Goal: Information Seeking & Learning: Learn about a topic

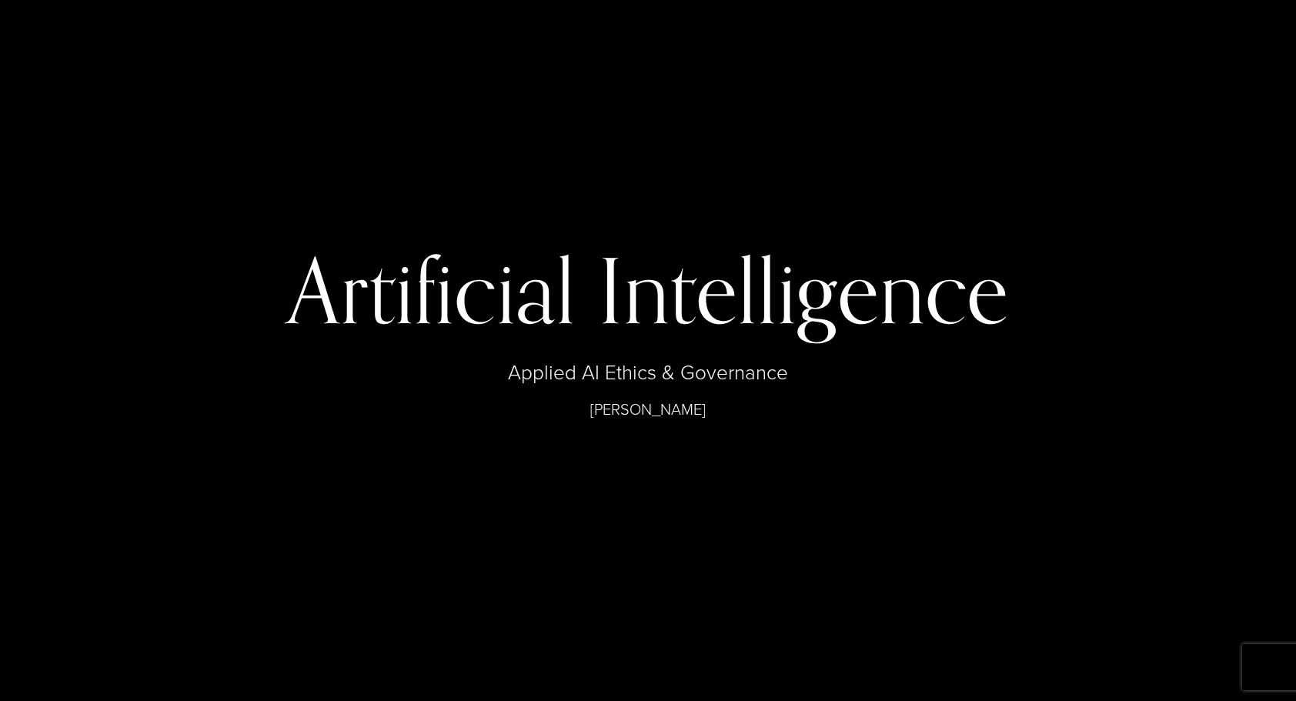
select select "**"
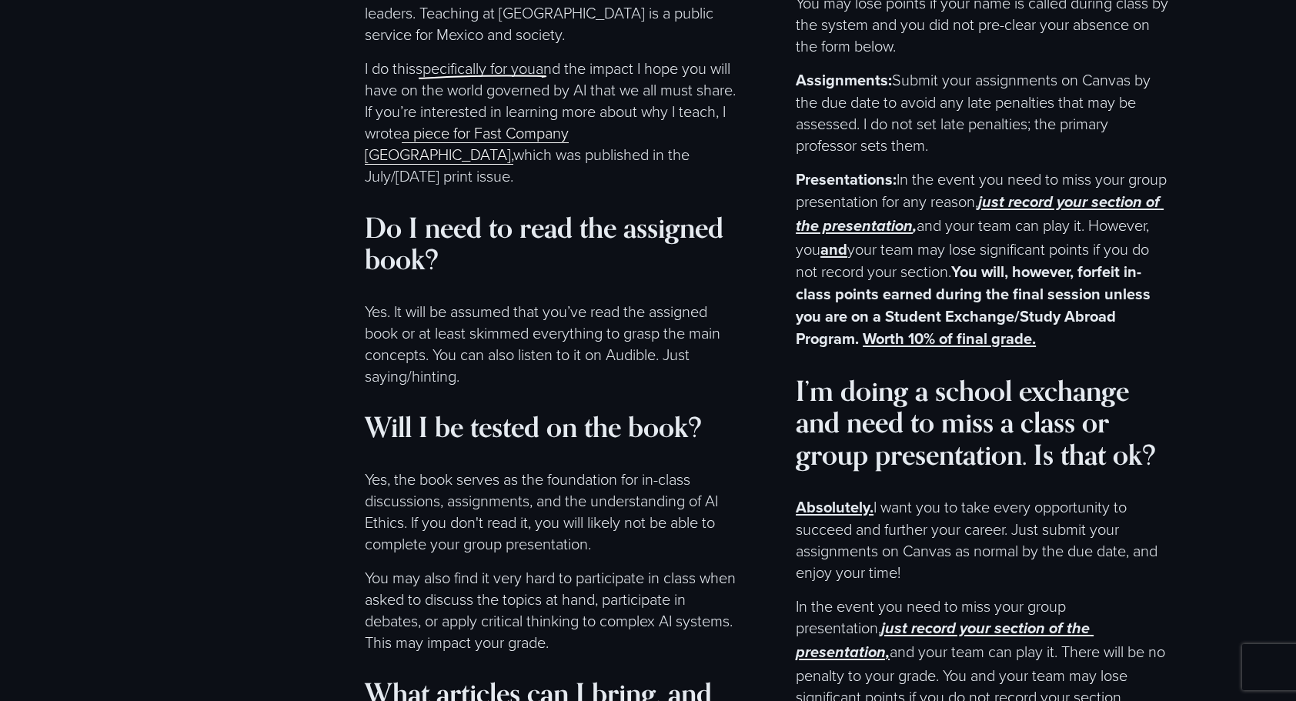
click at [737, 362] on p "Yes. It will be assumed that you’ve read the assigned book or at least skimmed …" at bounding box center [552, 343] width 375 height 86
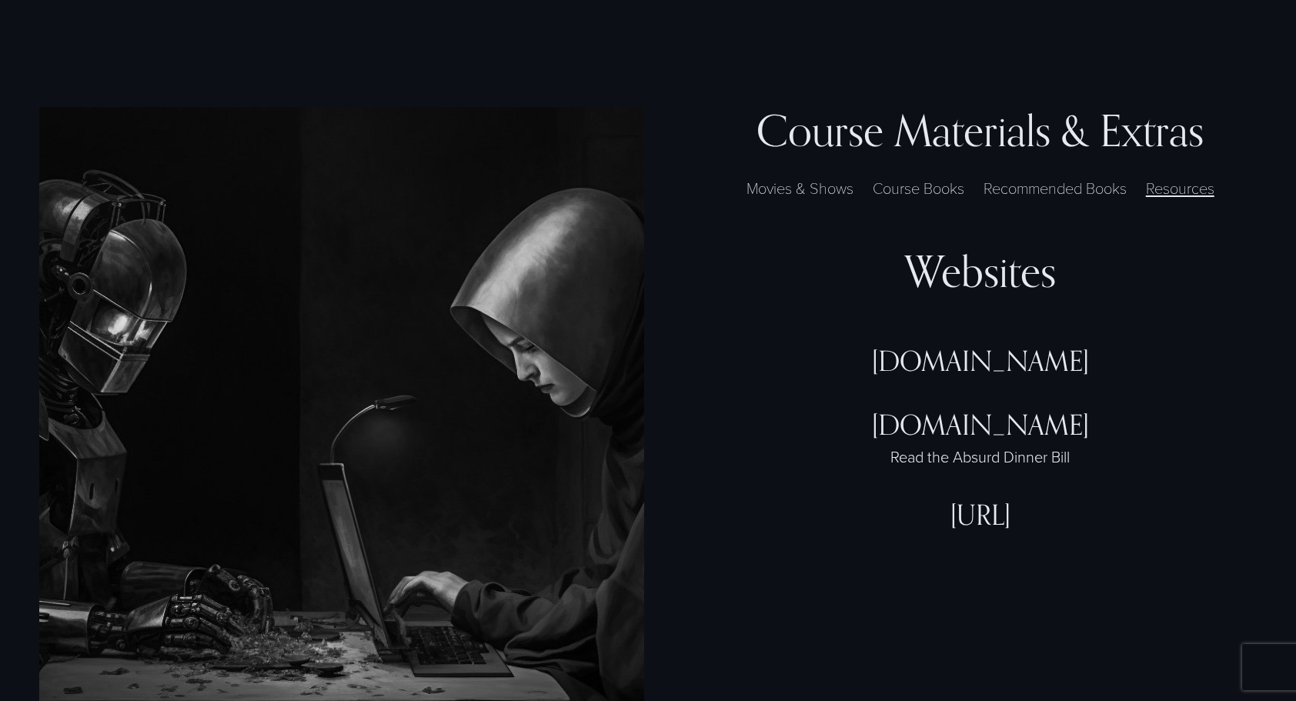
scroll to position [4410, 0]
click at [1028, 192] on label "Recommended Books" at bounding box center [1055, 186] width 159 height 23
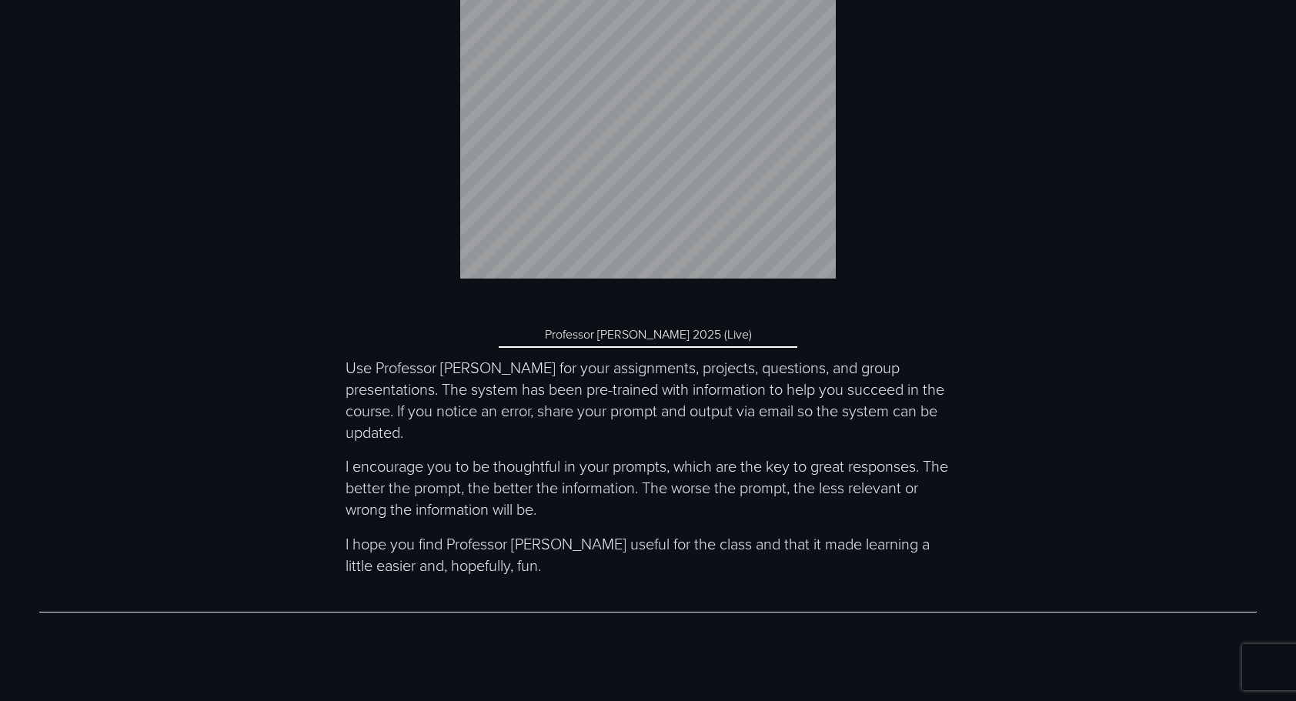
scroll to position [6661, 0]
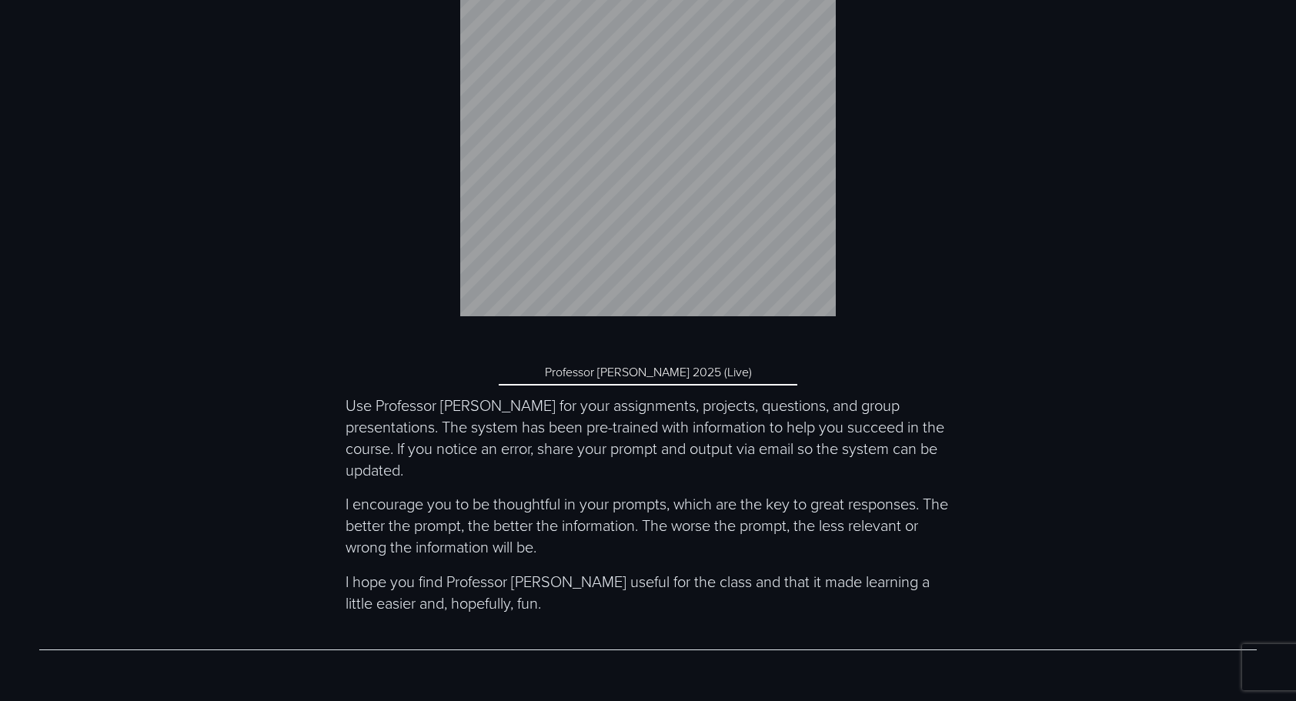
click at [654, 377] on link "Professor McEthical 2025 (Live)" at bounding box center [648, 372] width 299 height 26
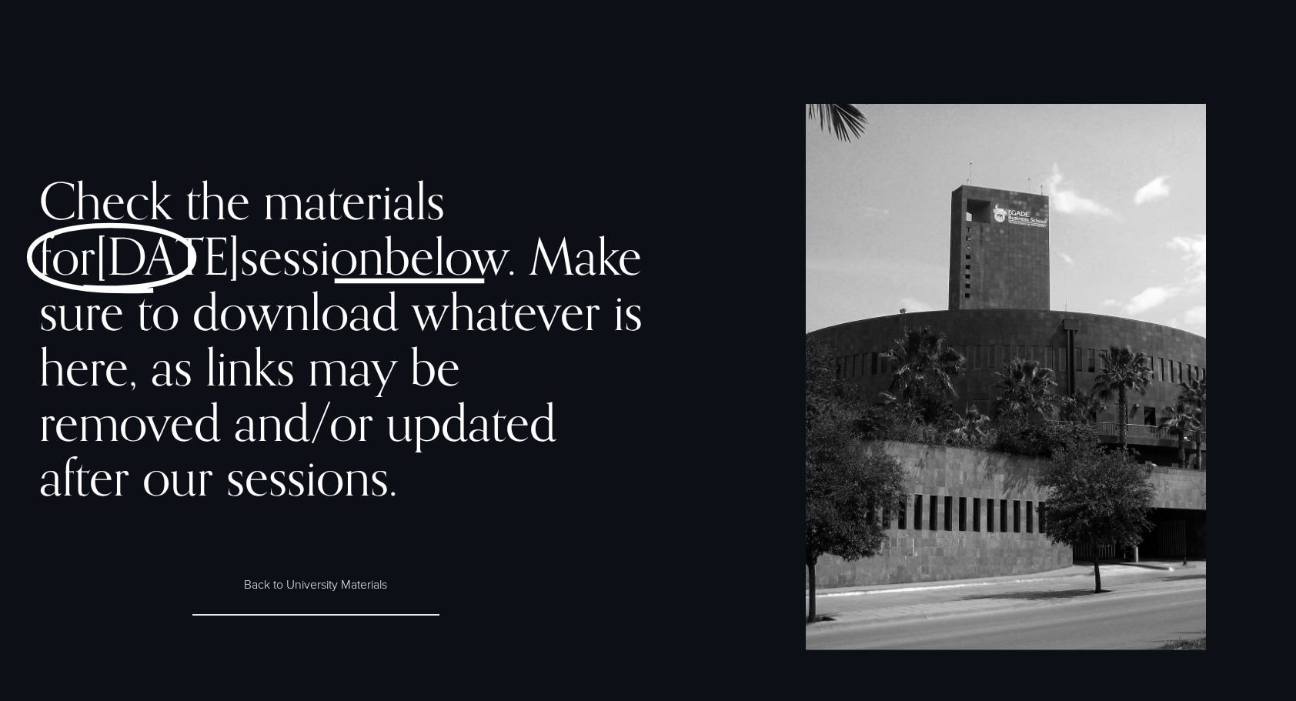
scroll to position [814, 0]
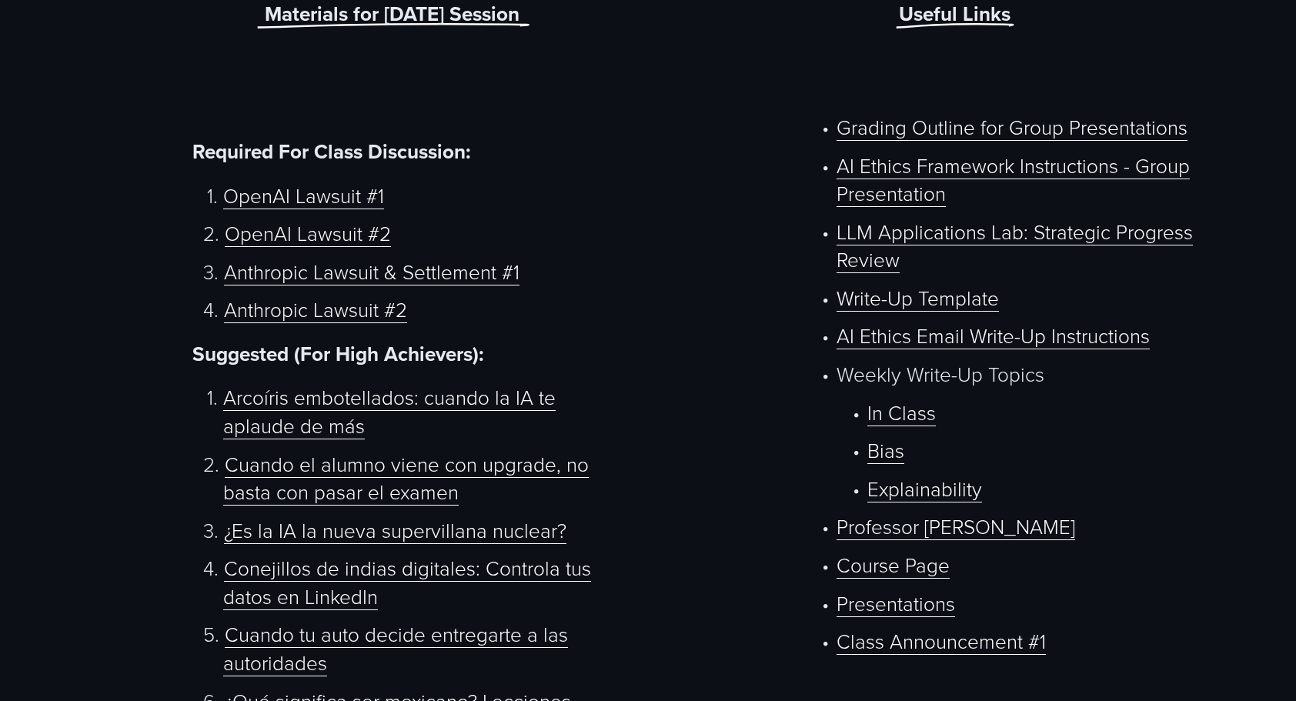
drag, startPoint x: 0, startPoint y: 0, endPoint x: 463, endPoint y: 279, distance: 540.7
click at [463, 279] on link "Anthropic Lawsuit & Settlement #1" at bounding box center [372, 272] width 296 height 28
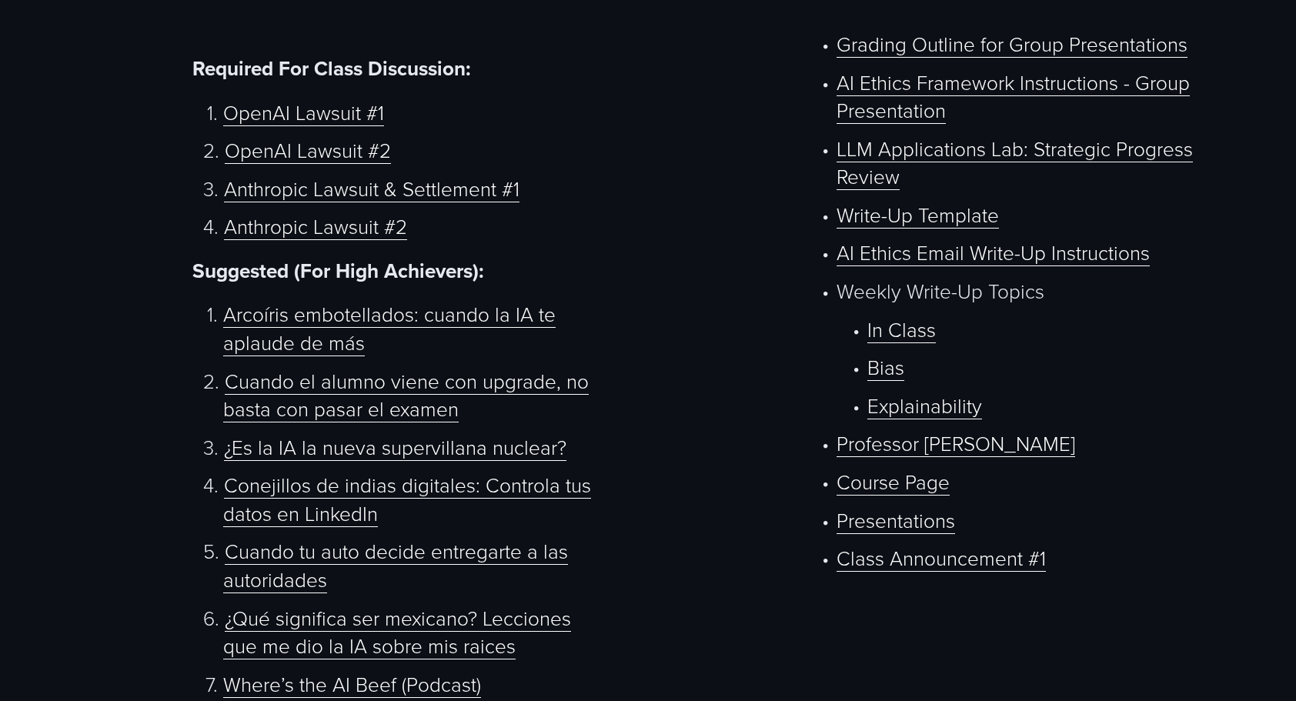
scroll to position [859, 0]
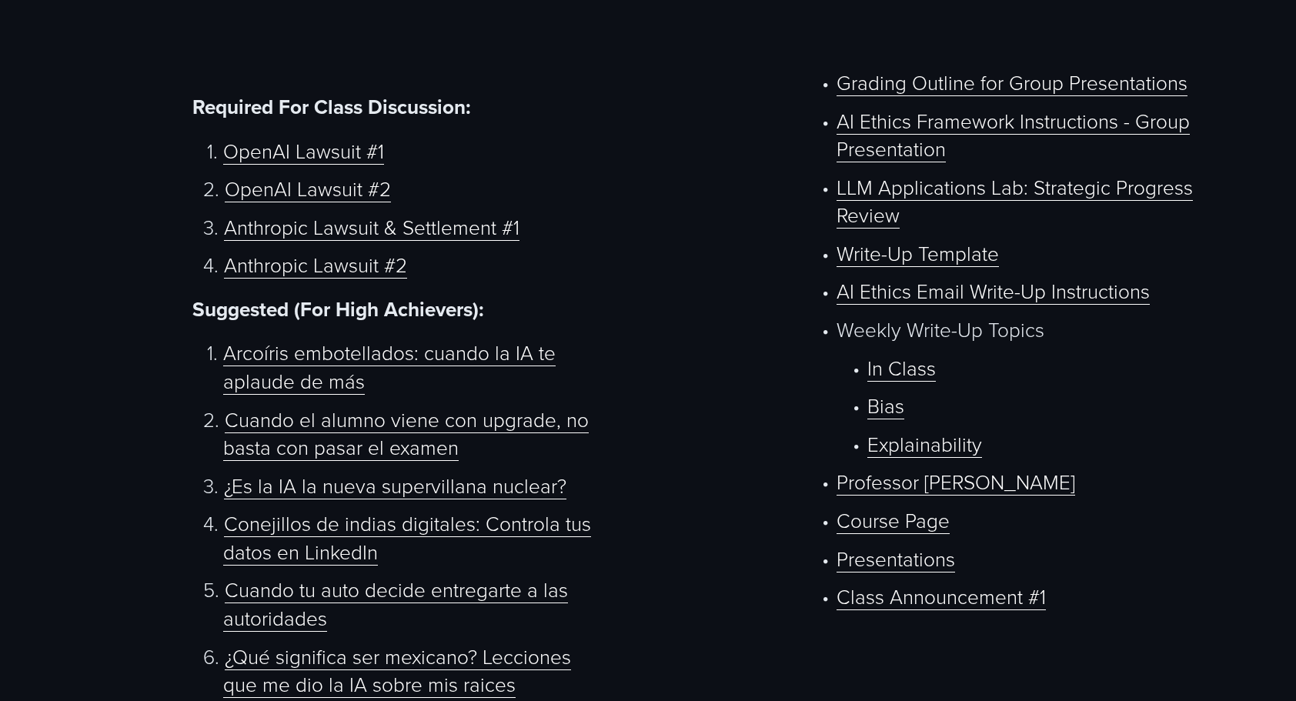
click at [881, 252] on link "Write-Up Template" at bounding box center [918, 253] width 162 height 28
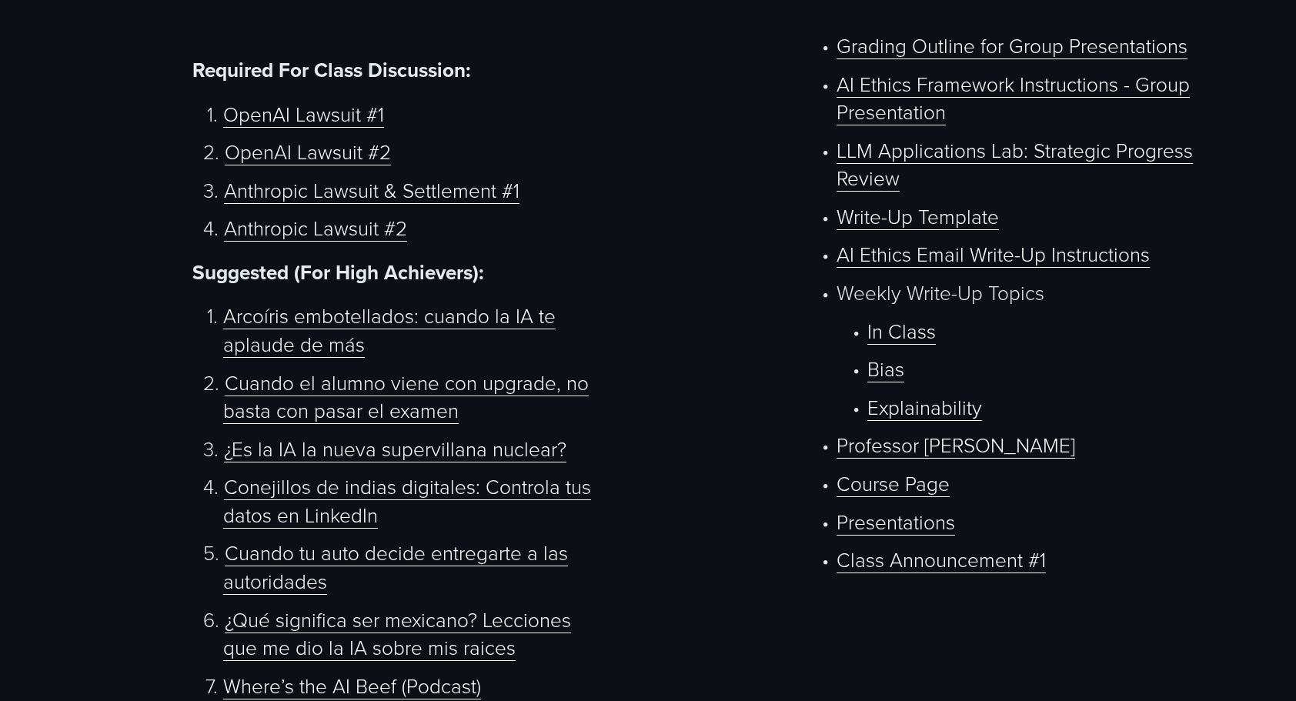
scroll to position [901, 0]
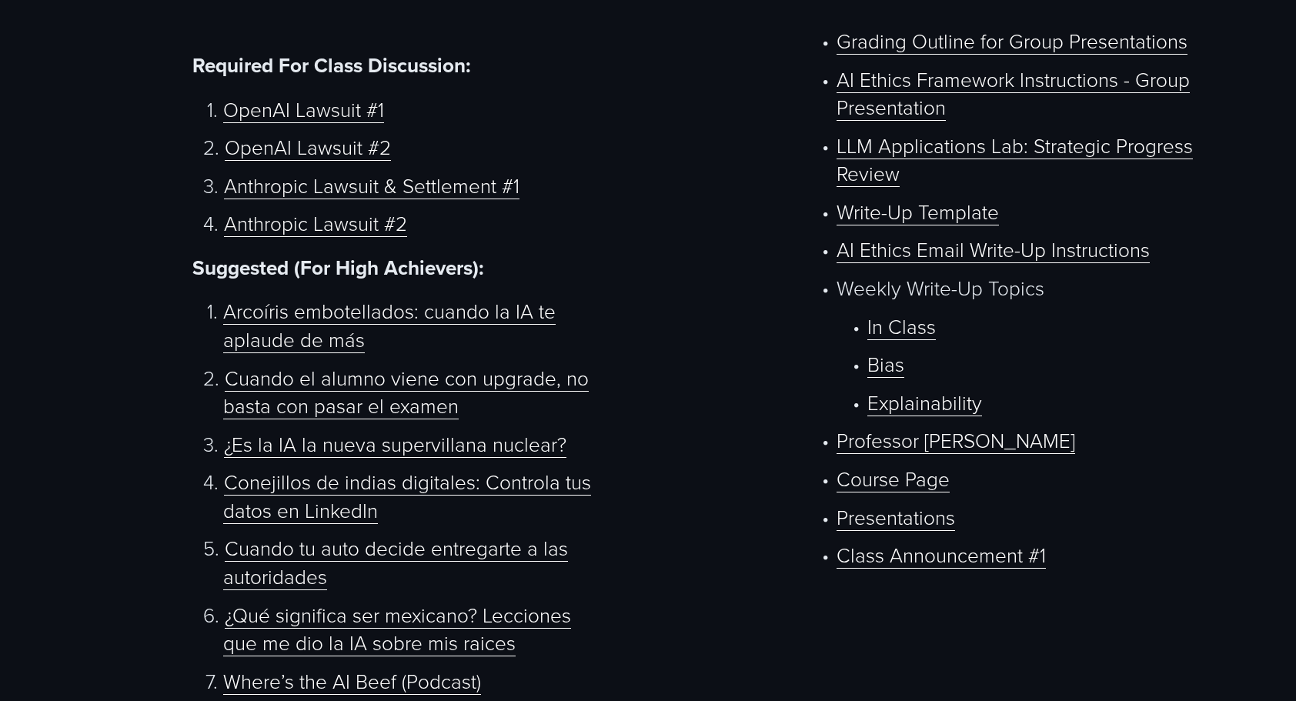
click at [663, 454] on div "Materials for [DATE] Session Required For Class Discussion: OpenAI Lawsuit #1 O…" at bounding box center [648, 484] width 1296 height 1142
click at [941, 252] on link "AI Ethics Email Write-Up Instructions" at bounding box center [993, 250] width 313 height 28
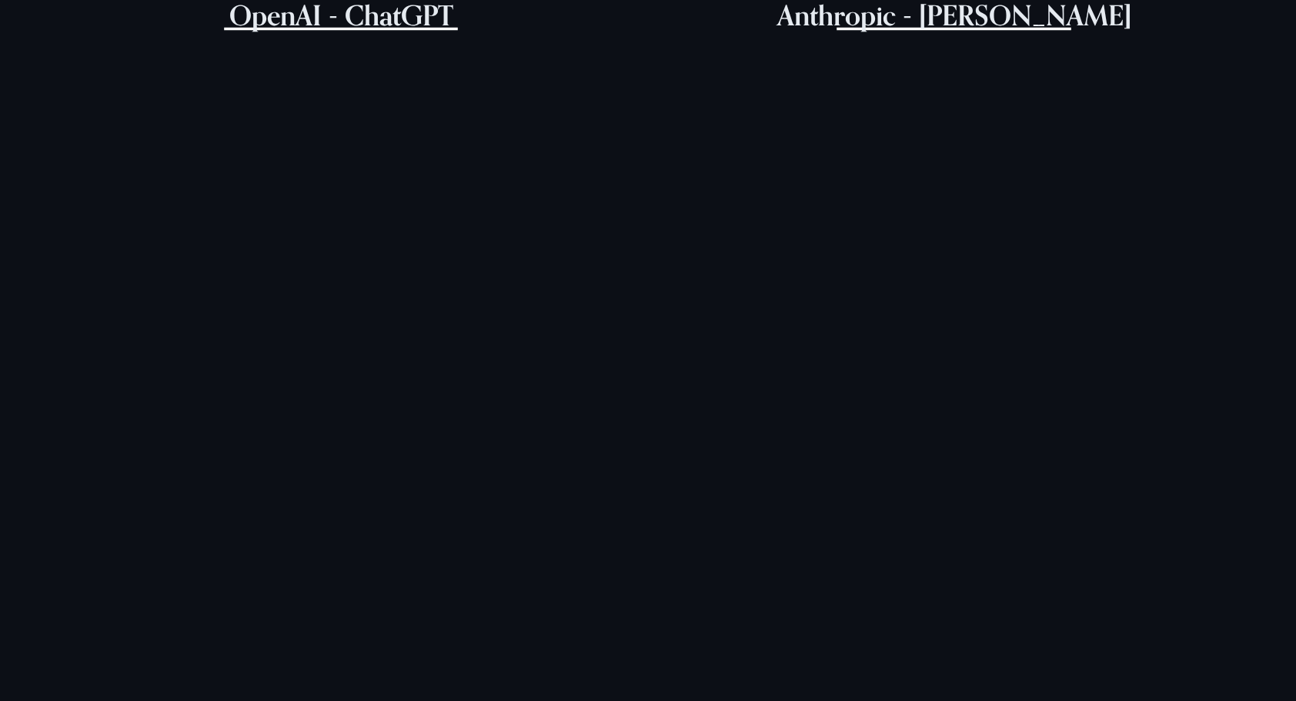
scroll to position [724, 0]
